Goal: Information Seeking & Learning: Find specific fact

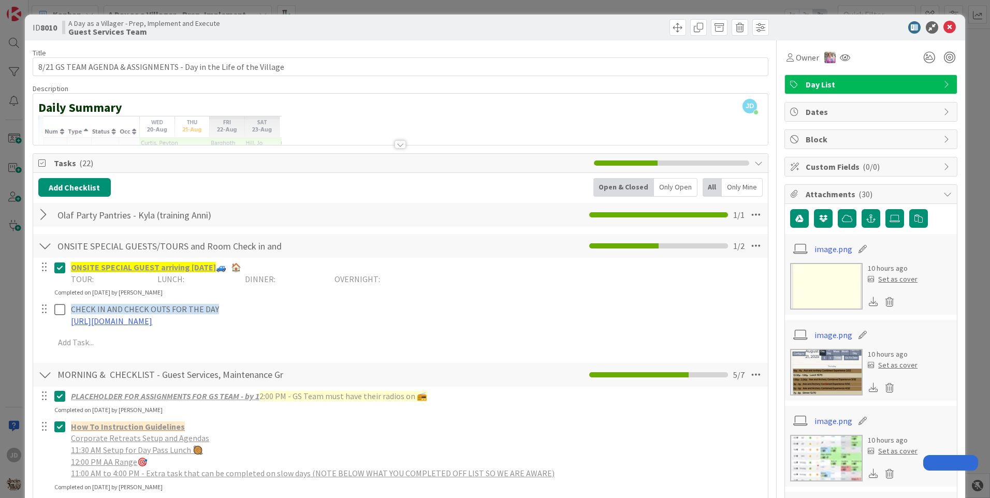
click at [944, 26] on icon at bounding box center [950, 27] width 12 height 12
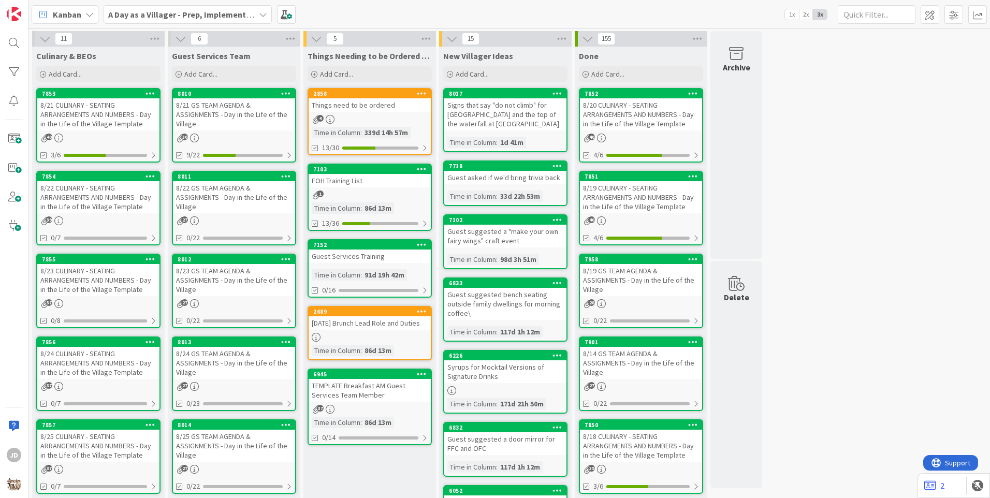
click at [103, 115] on div "8/21 CULINARY - SEATING ARRANGEMENTS AND NUMBERS - Day in the Life of the Villa…" at bounding box center [98, 114] width 122 height 32
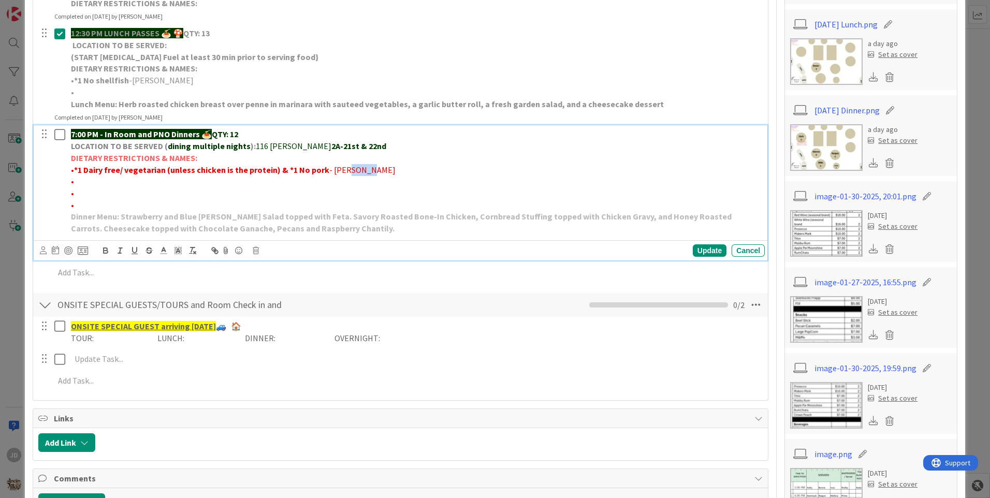
drag, startPoint x: 339, startPoint y: 172, endPoint x: 365, endPoint y: 172, distance: 25.9
click at [365, 172] on p "• *1 Dairy free/ vegetarian (unless chicken is the protein) & *1 No pork - [PER…" at bounding box center [416, 170] width 690 height 12
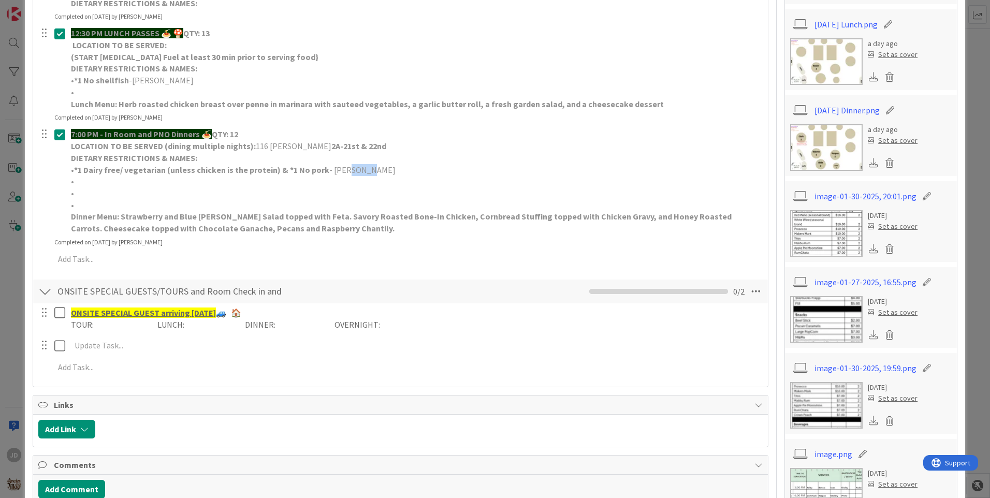
scroll to position [155, 0]
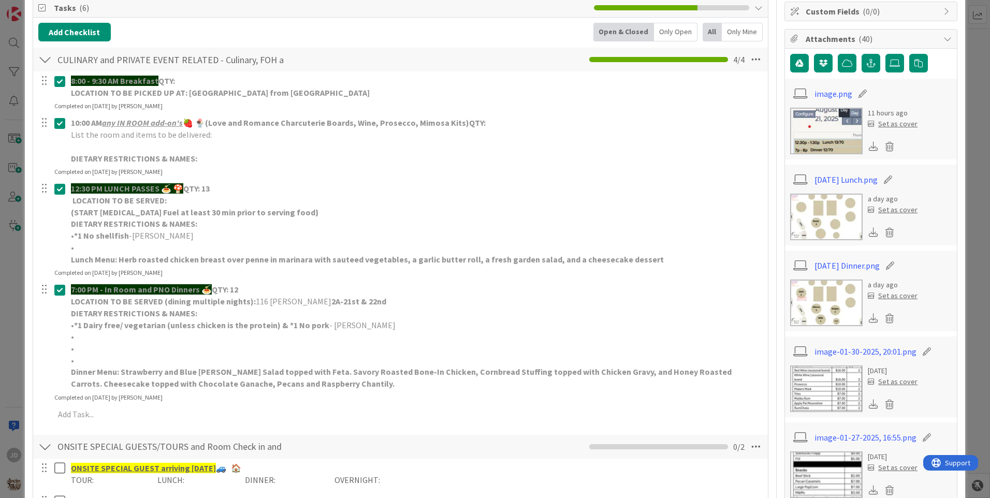
click at [336, 325] on span "- [PERSON_NAME]" at bounding box center [362, 325] width 66 height 10
drag, startPoint x: 332, startPoint y: 325, endPoint x: 411, endPoint y: 320, distance: 78.9
click at [411, 320] on p "• *1 Dairy free/ vegetarian (unless chicken is the protein) & *1 No pork - [PER…" at bounding box center [416, 326] width 690 height 12
